Goal: Task Accomplishment & Management: Complete application form

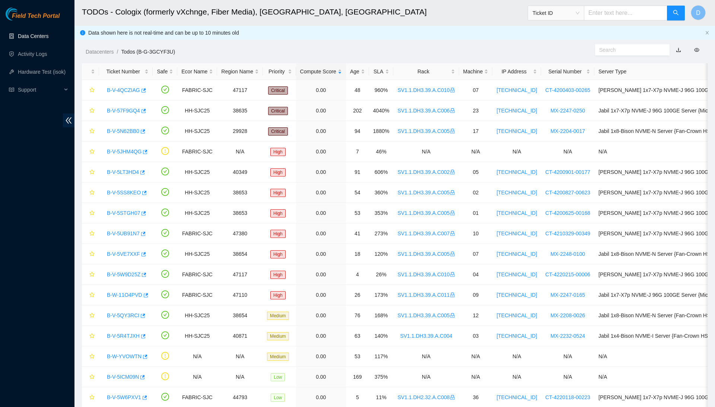
click at [48, 34] on link "Data Centers" at bounding box center [33, 36] width 31 height 6
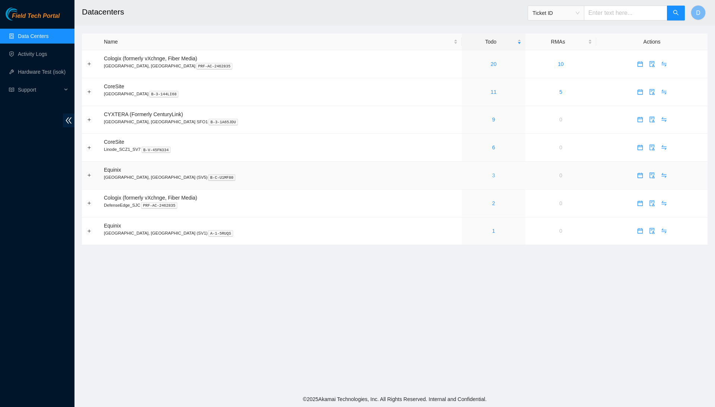
click at [492, 175] on link "3" at bounding box center [493, 175] width 3 height 6
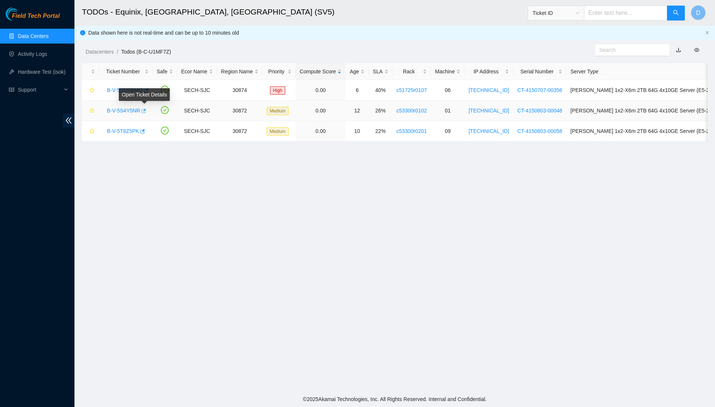
click at [146, 111] on icon "button" at bounding box center [142, 110] width 5 height 5
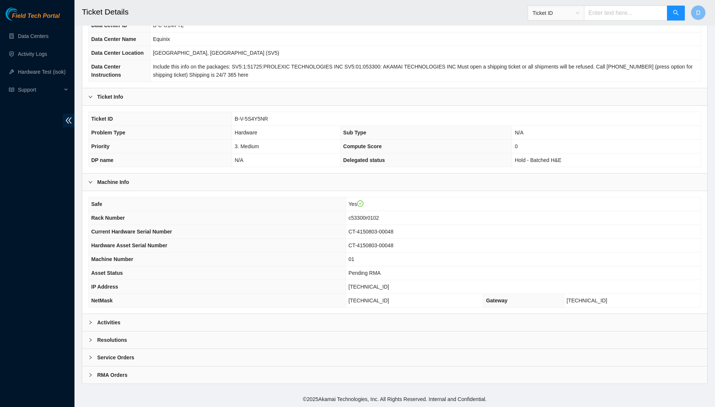
scroll to position [71, 0]
click at [408, 343] on div "Resolutions" at bounding box center [394, 339] width 625 height 17
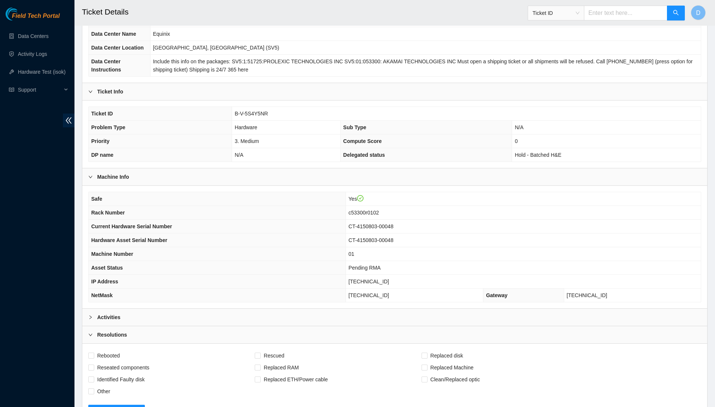
click at [426, 322] on div "Activities" at bounding box center [394, 317] width 625 height 17
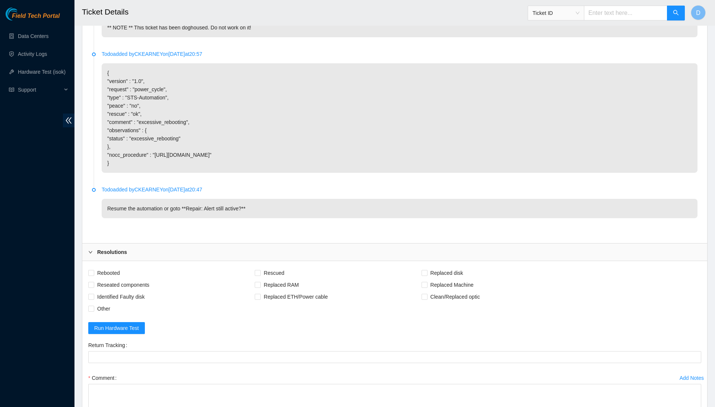
scroll to position [2049, 0]
click at [109, 266] on span "Rebooted" at bounding box center [108, 272] width 29 height 12
click at [93, 269] on input "Rebooted" at bounding box center [90, 271] width 5 height 5
checkbox input "true"
click at [122, 278] on span "Reseated components" at bounding box center [123, 284] width 58 height 12
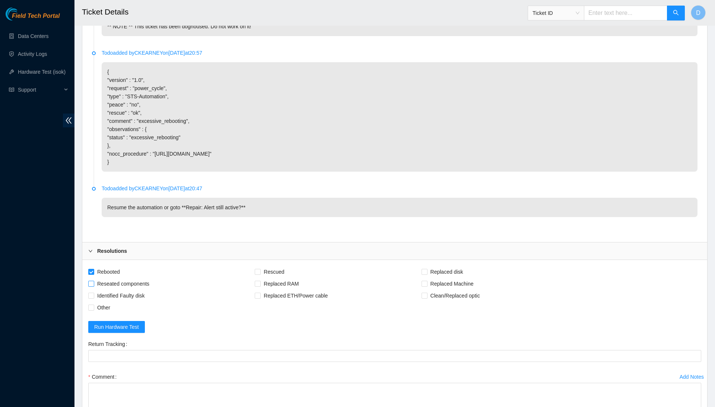
click at [93, 281] on input "Reseated components" at bounding box center [90, 283] width 5 height 5
checkbox input "true"
click at [440, 278] on label "Replaced Machine" at bounding box center [448, 284] width 55 height 12
click at [427, 281] on input "Replaced Machine" at bounding box center [423, 283] width 5 height 5
checkbox input "true"
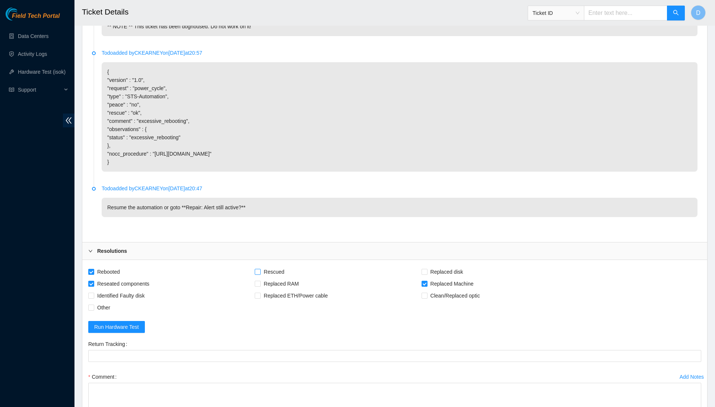
click at [281, 266] on span "Rescued" at bounding box center [274, 272] width 26 height 12
click at [260, 269] on input "Rescued" at bounding box center [257, 271] width 5 height 5
checkbox input "true"
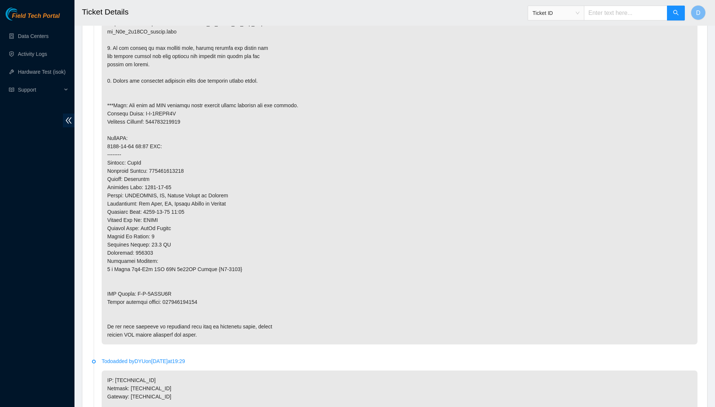
scroll to position [620, 0]
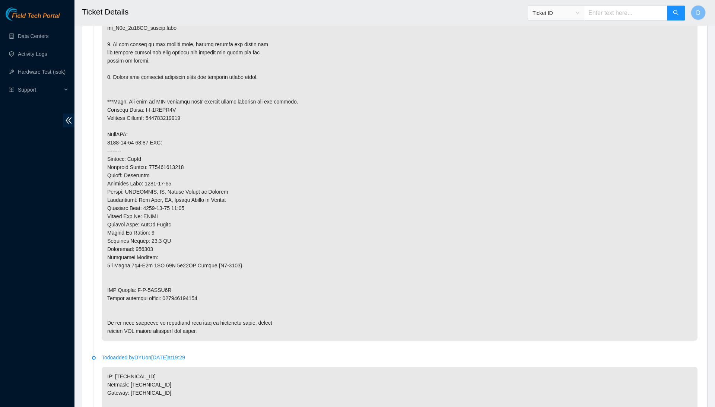
click at [194, 286] on p at bounding box center [400, 69] width 596 height 544
copy p "417328425859"
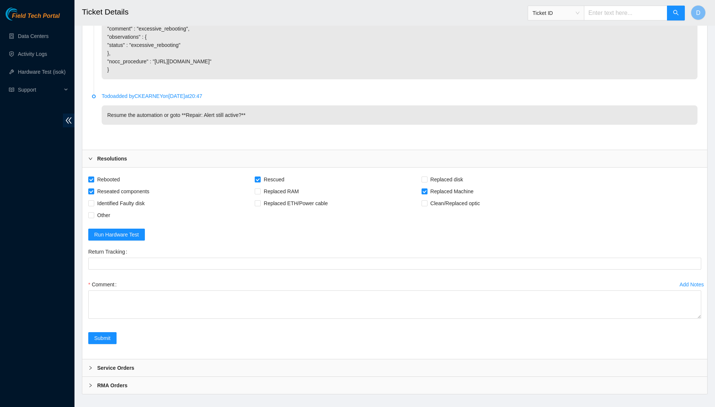
scroll to position [2141, 0]
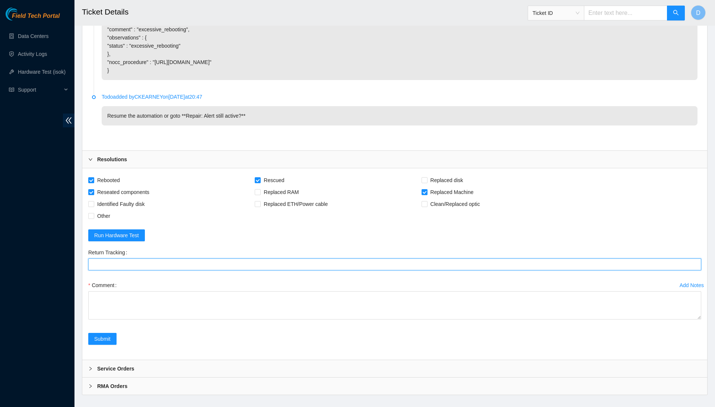
click at [220, 258] on Tracking "Return Tracking" at bounding box center [394, 264] width 613 height 12
paste Tracking "417328425859"
click at [699, 308] on textarea "Comment" at bounding box center [394, 305] width 613 height 28
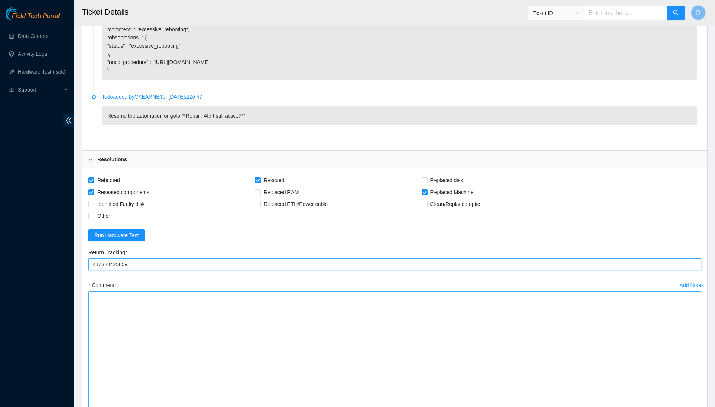
click at [685, 406] on textarea "Comment" at bounding box center [394, 355] width 613 height 129
type Tracking "417328425859"
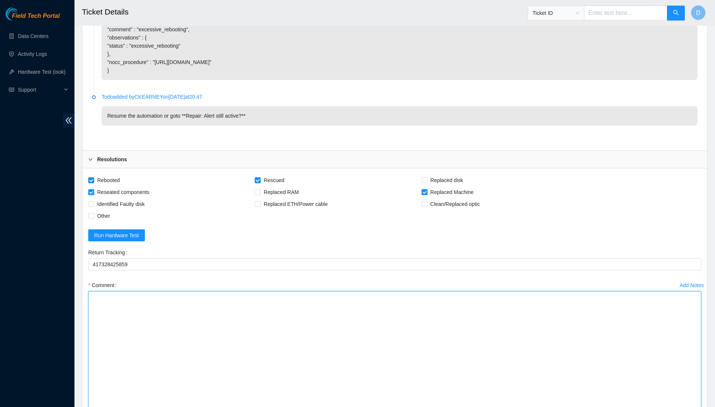
click at [650, 359] on textarea "Comment" at bounding box center [394, 355] width 613 height 129
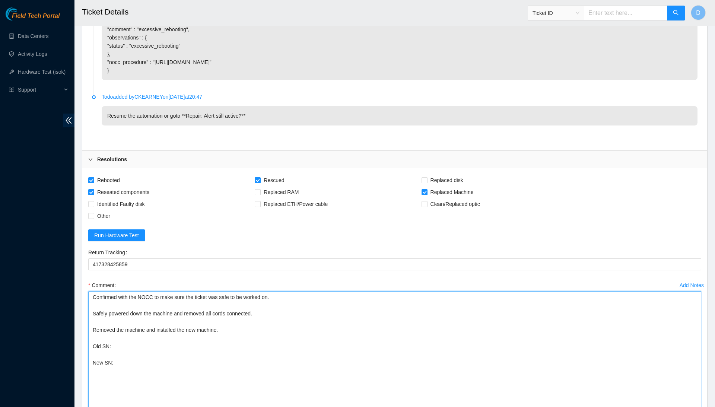
click at [601, 330] on textarea "Confirmed with the NOCC to make sure the ticket was safe to be worked on. Safel…" at bounding box center [394, 355] width 613 height 129
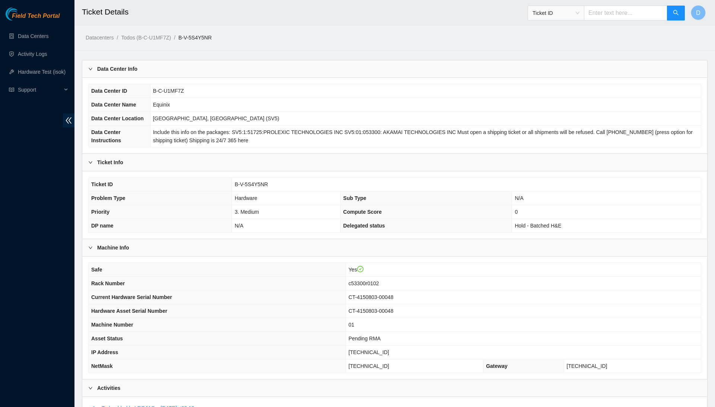
scroll to position [0, 0]
click at [394, 300] on span "CT-4150803-00048" at bounding box center [371, 297] width 45 height 6
copy span "CT-4150803-00048"
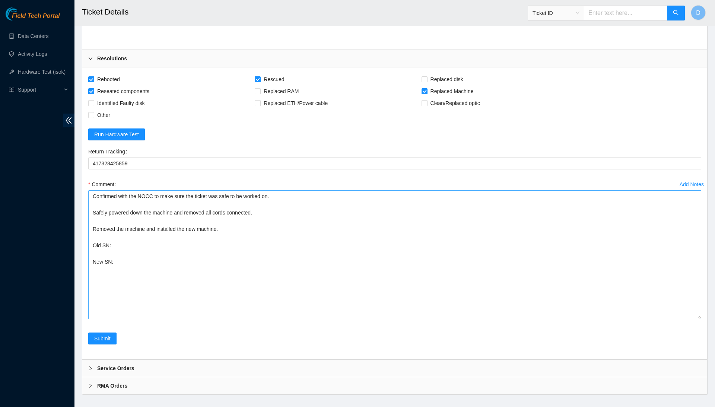
scroll to position [2242, 0]
click at [197, 237] on textarea "Confirmed with the NOCC to make sure the ticket was safe to be worked on. Safel…" at bounding box center [394, 255] width 613 height 129
click at [201, 230] on textarea "Confirmed with the NOCC to make sure the ticket was safe to be worked on. Safel…" at bounding box center [394, 255] width 613 height 129
paste textarea "CT-4150803-00048"
click at [194, 247] on textarea "Confirmed with the NOCC to make sure the ticket was safe to be worked on. Safel…" at bounding box center [394, 255] width 613 height 129
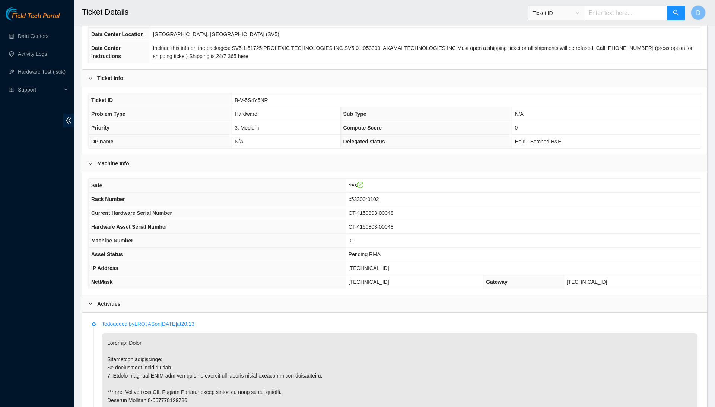
scroll to position [73, 0]
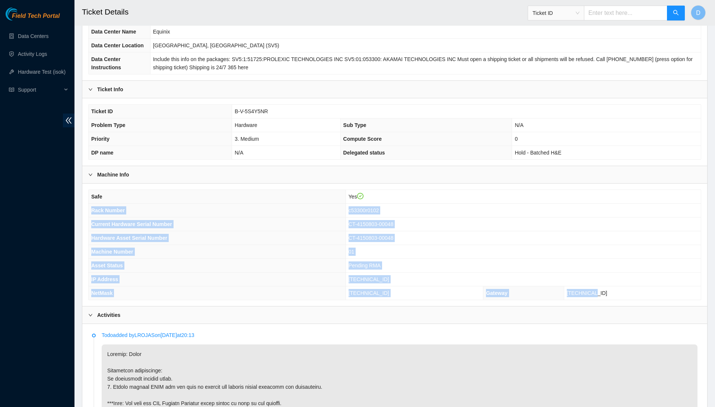
drag, startPoint x: 89, startPoint y: 216, endPoint x: 642, endPoint y: 300, distance: 560.0
click at [642, 300] on tbody "Safe Yes Rack Number c53300r0102 Current Hardware Serial Number CT-4150803-0004…" at bounding box center [395, 245] width 612 height 110
copy tbody "Rack Number c53300r0102 Current Hardware Serial Number CT-4150803-00048 Hardwar…"
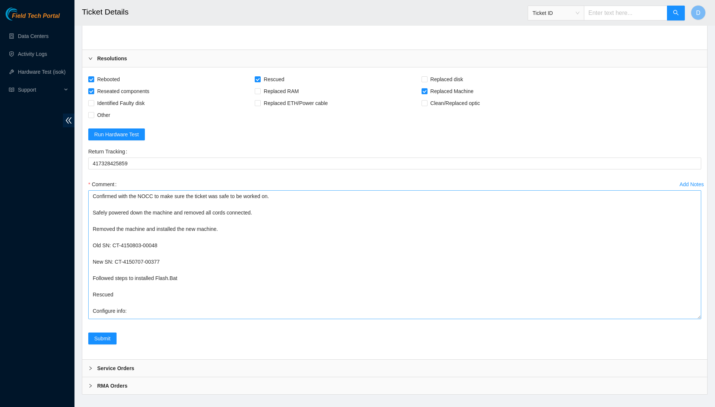
scroll to position [2242, 0]
click at [228, 300] on textarea "Confirmed with the NOCC to make sure the ticket was safe to be worked on. Safel…" at bounding box center [394, 255] width 613 height 129
paste textarea "Rack Number c53300r0102 Current Hardware Serial Number CT-4150803-00048 Hardwar…"
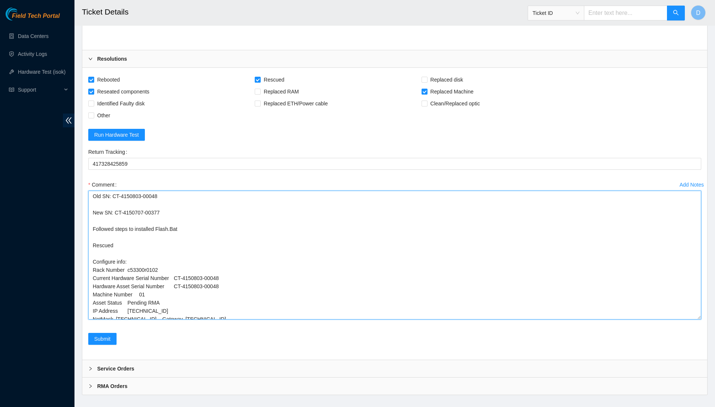
click at [165, 304] on textarea "Confirmed with the NOCC to make sure the ticket was safe to be worked on. Safel…" at bounding box center [394, 255] width 613 height 129
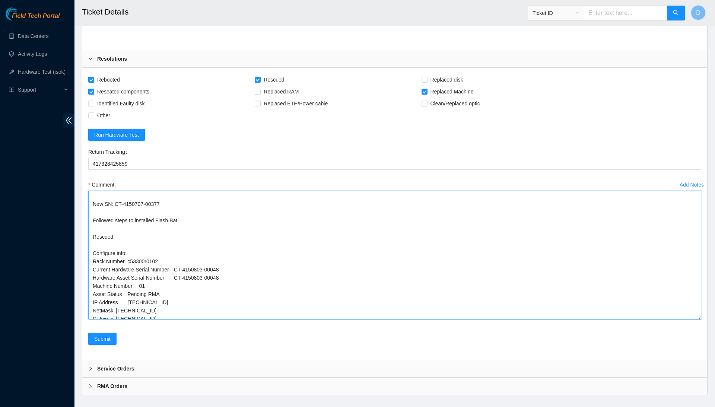
scroll to position [57, 0]
click at [136, 278] on textarea "Confirmed with the NOCC to make sure the ticket was safe to be worked on. Safel…" at bounding box center [394, 255] width 613 height 129
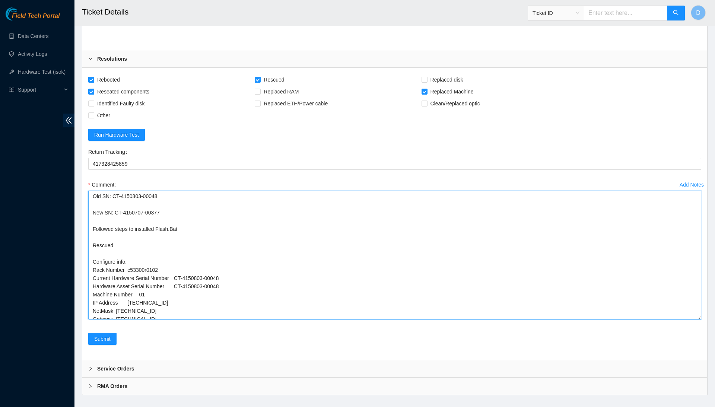
click at [127, 288] on textarea "Confirmed with the NOCC to make sure the ticket was safe to be worked on. Safel…" at bounding box center [394, 255] width 613 height 129
click at [117, 292] on textarea "Confirmed with the NOCC to make sure the ticket was safe to be worked on. Safel…" at bounding box center [394, 255] width 613 height 129
click at [117, 303] on textarea "Confirmed with the NOCC to make sure the ticket was safe to be worked on. Safel…" at bounding box center [394, 255] width 613 height 129
click at [178, 269] on textarea "Confirmed with the NOCC to make sure the ticket was safe to be worked on. Safel…" at bounding box center [394, 255] width 613 height 129
click at [141, 275] on textarea "Confirmed with the NOCC to make sure the ticket was safe to be worked on. Safel…" at bounding box center [394, 255] width 613 height 129
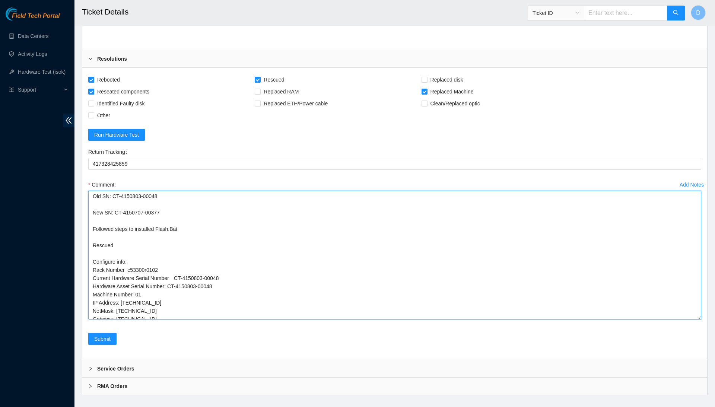
click at [178, 263] on textarea "Confirmed with the NOCC to make sure the ticket was safe to be worked on. Safel…" at bounding box center [394, 255] width 613 height 129
click at [129, 252] on textarea "Confirmed with the NOCC to make sure the ticket was safe to be worked on. Safel…" at bounding box center [394, 255] width 613 height 129
click at [225, 301] on textarea "Confirmed with the NOCC to make sure the ticket was safe to be worked on. Safel…" at bounding box center [394, 255] width 613 height 129
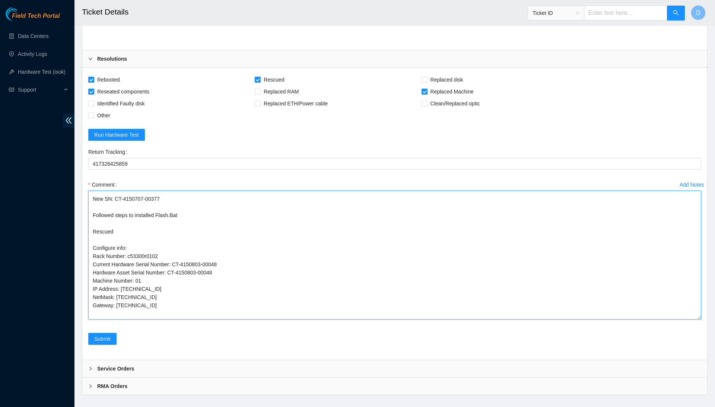
type textarea "Confirmed with the NOCC to make sure the ticket was safe to be worked on. Safel…"
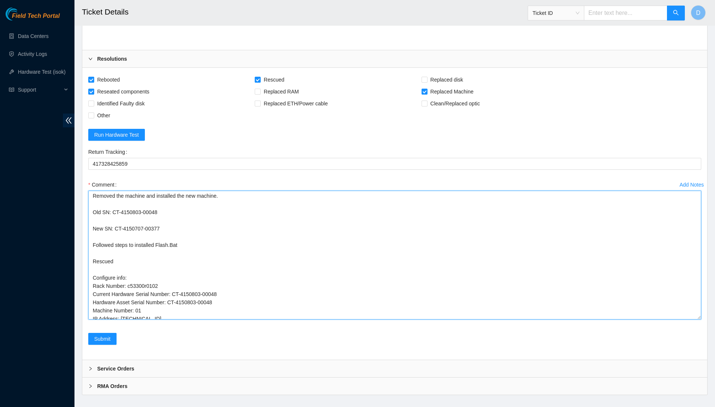
scroll to position [0, 0]
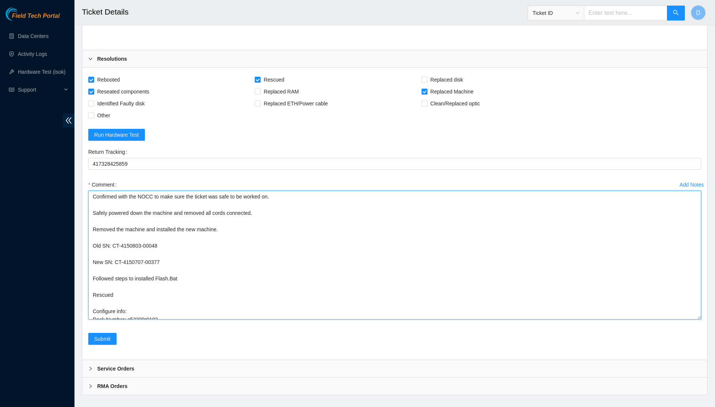
drag, startPoint x: 247, startPoint y: 305, endPoint x: 203, endPoint y: 133, distance: 177.7
click at [203, 133] on form "Rebooted Rescued Replaced disk Reseated components Replaced RAM Replaced Machin…" at bounding box center [394, 214] width 613 height 280
